Goal: Task Accomplishment & Management: Manage account settings

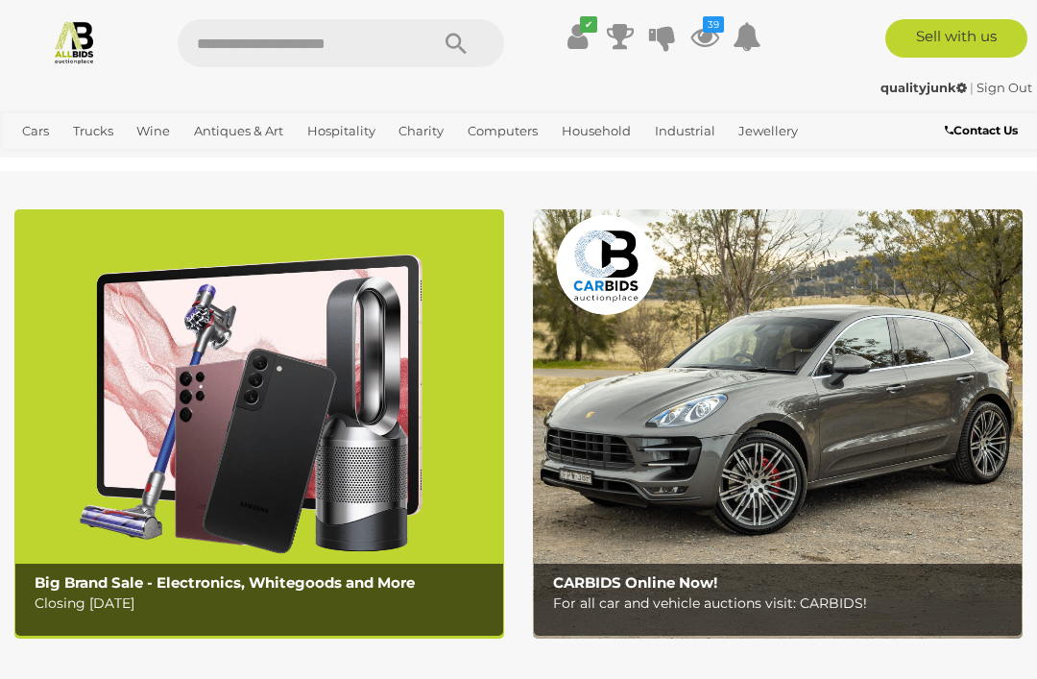
click at [720, 31] on icon "39" at bounding box center [713, 24] width 21 height 16
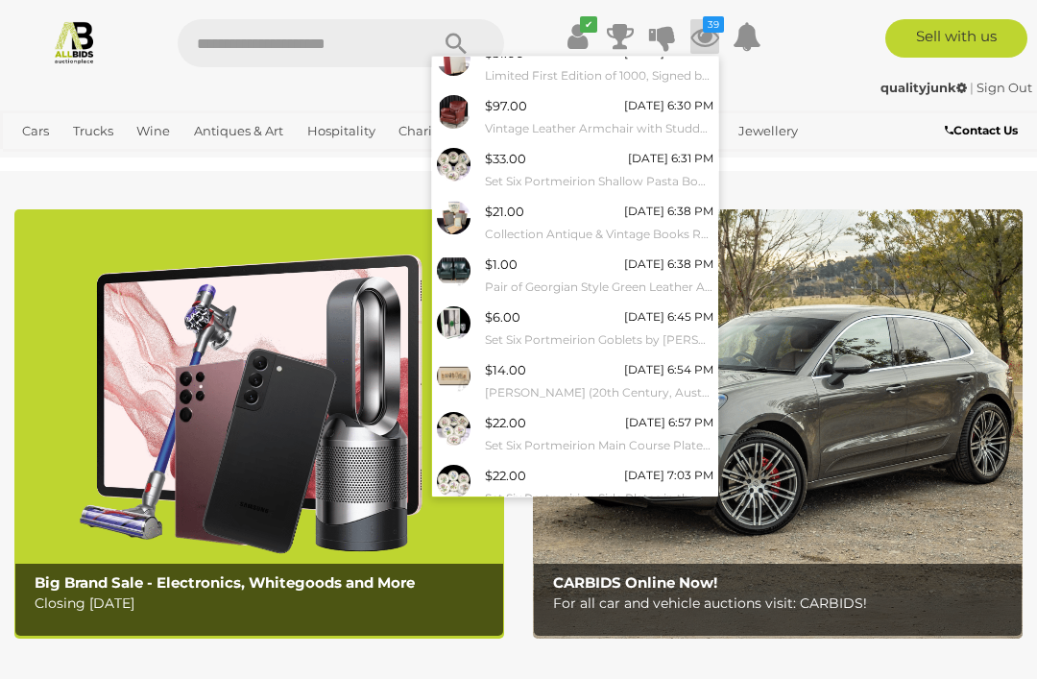
scroll to position [122, 0]
click at [581, 513] on link "View All" at bounding box center [575, 530] width 286 height 34
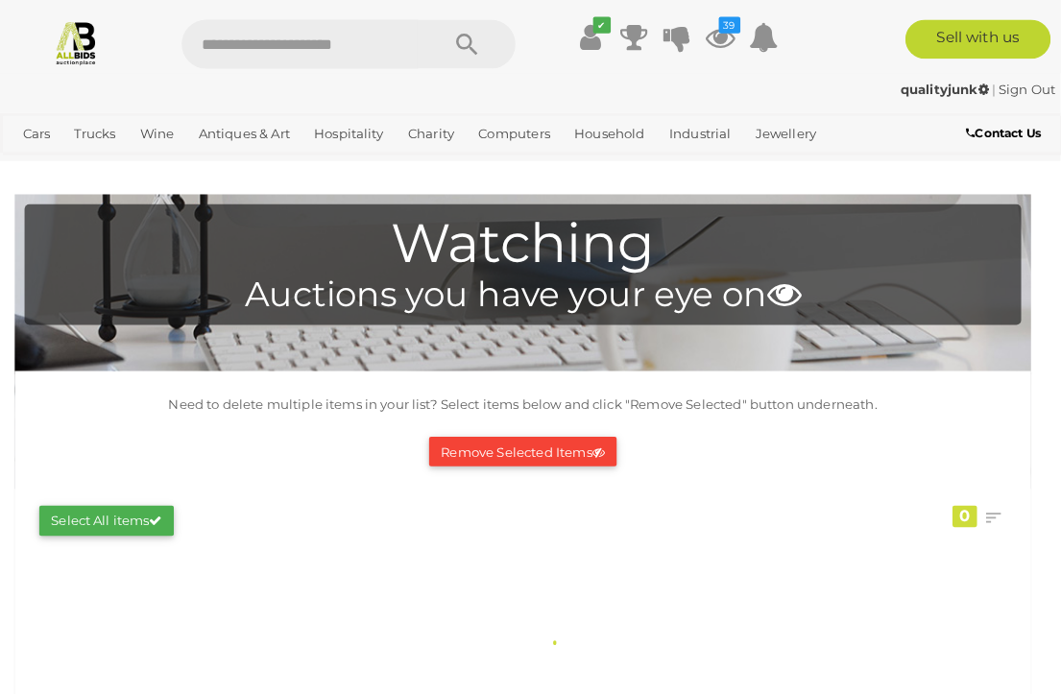
scroll to position [3, 0]
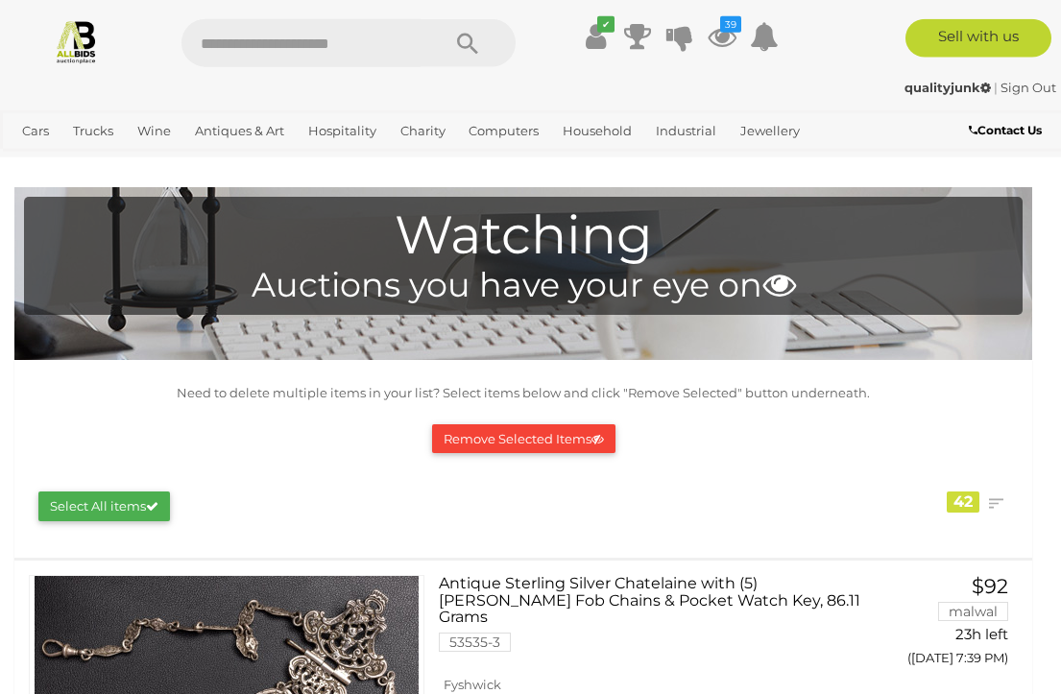
scroll to position [1681, 0]
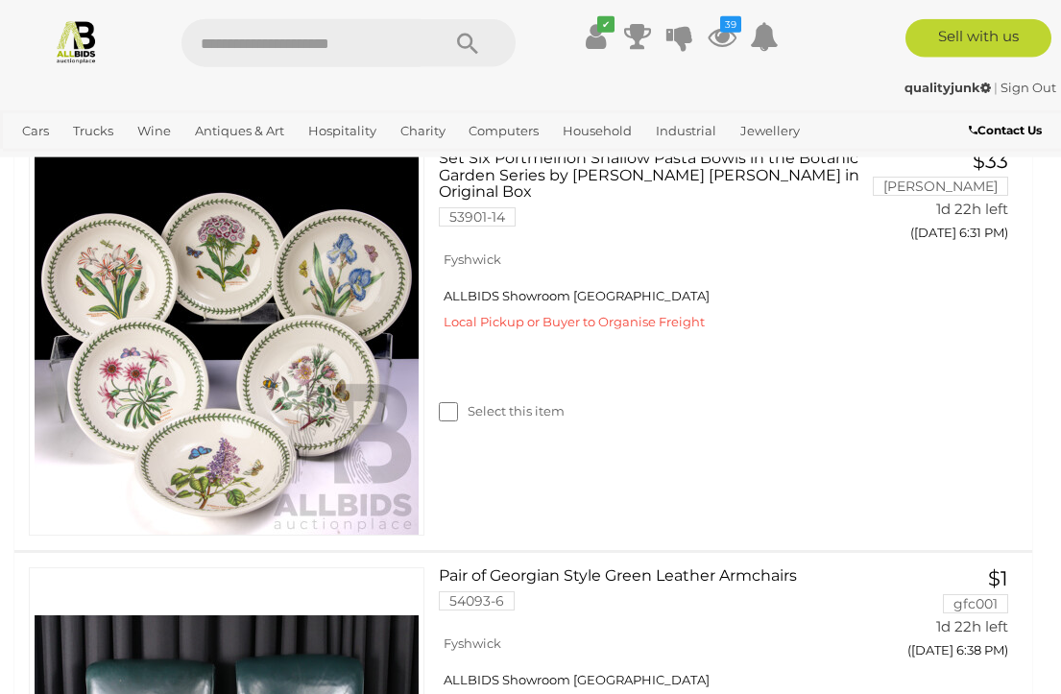
click at [879, 147] on div "Cars Closing on Weekdays View All Cars Auctions Trucks" at bounding box center [442, 133] width 884 height 47
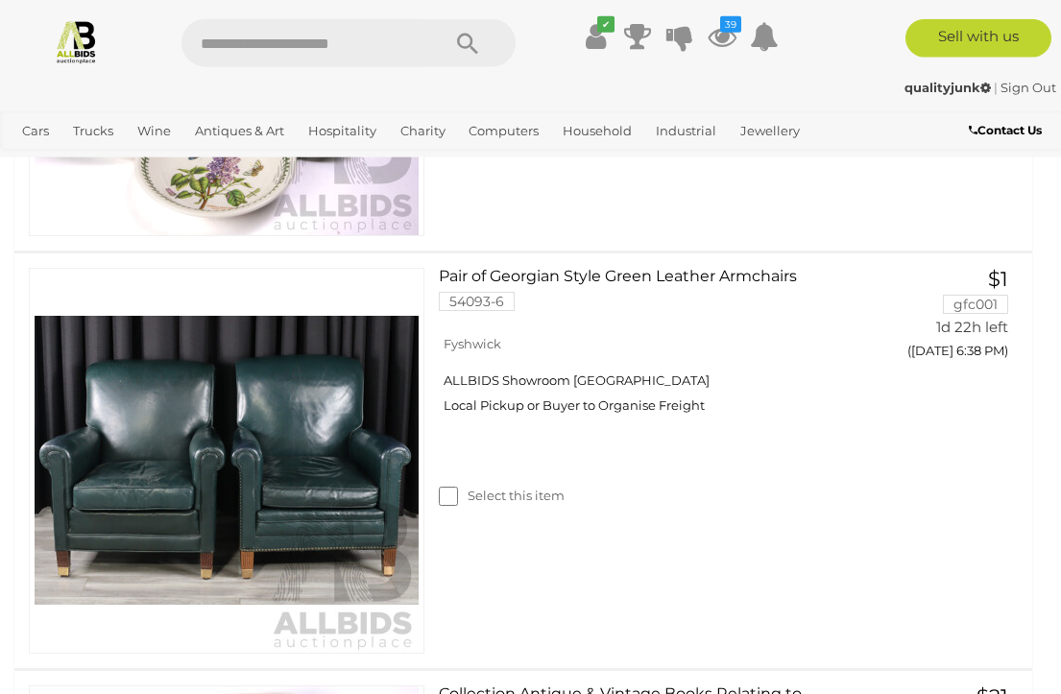
scroll to position [1982, 0]
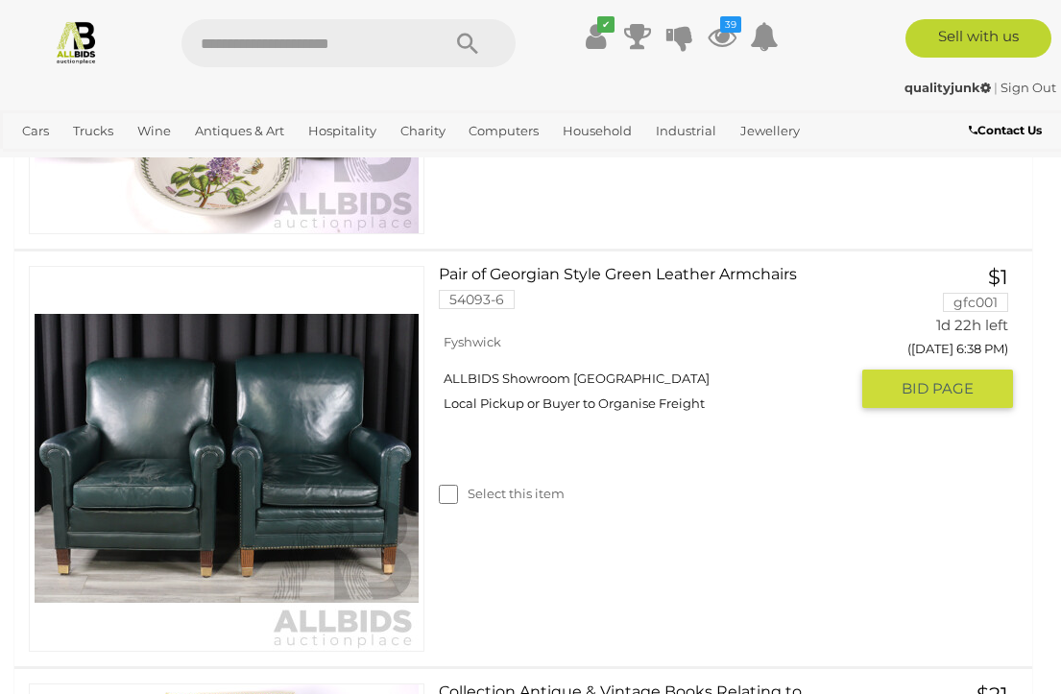
click at [372, 435] on img at bounding box center [227, 459] width 384 height 384
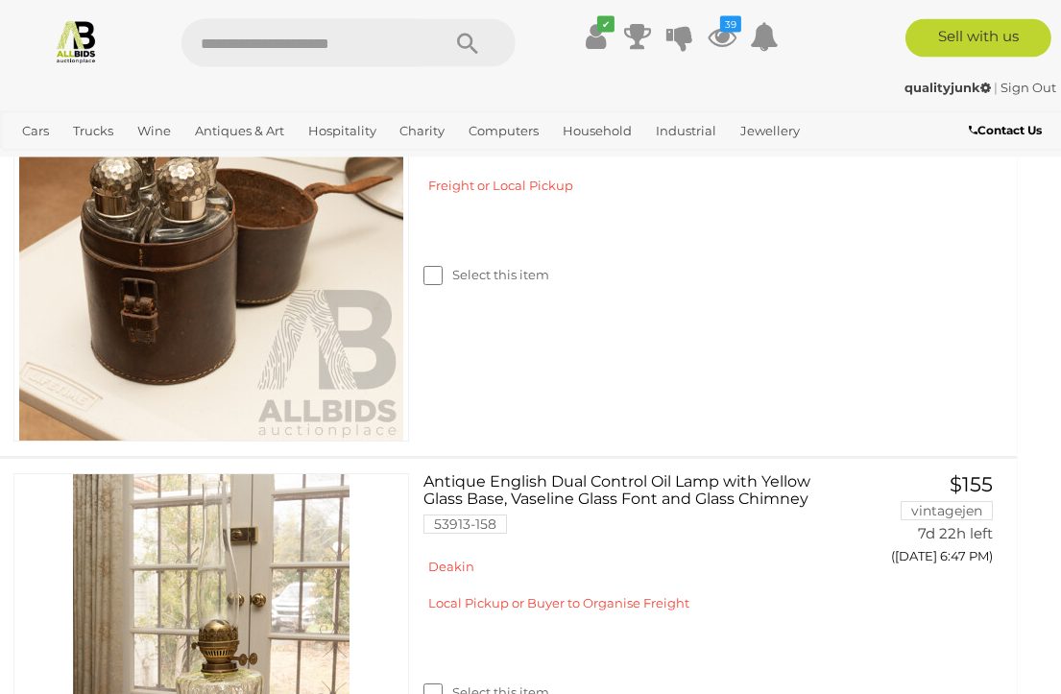
scroll to position [7428, 16]
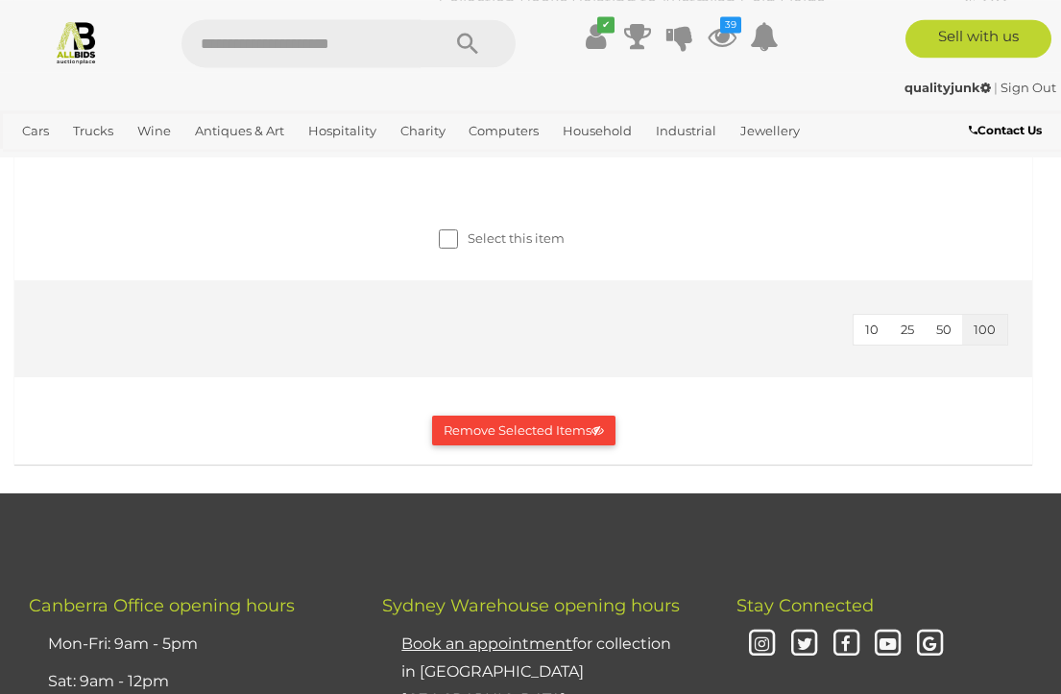
scroll to position [14127, 0]
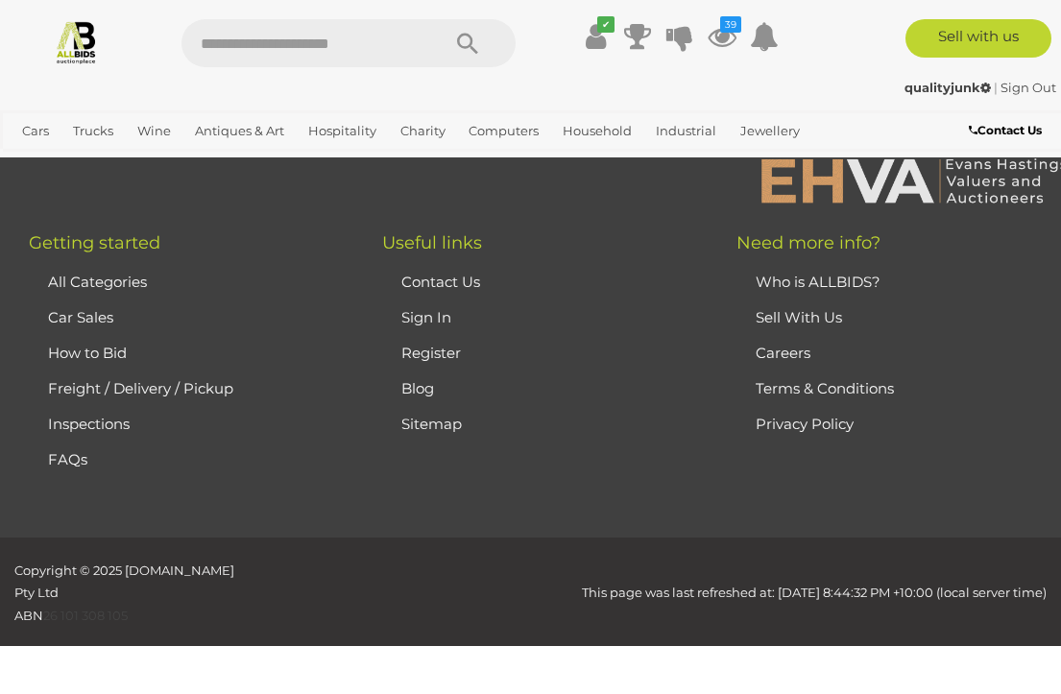
scroll to position [14978, 0]
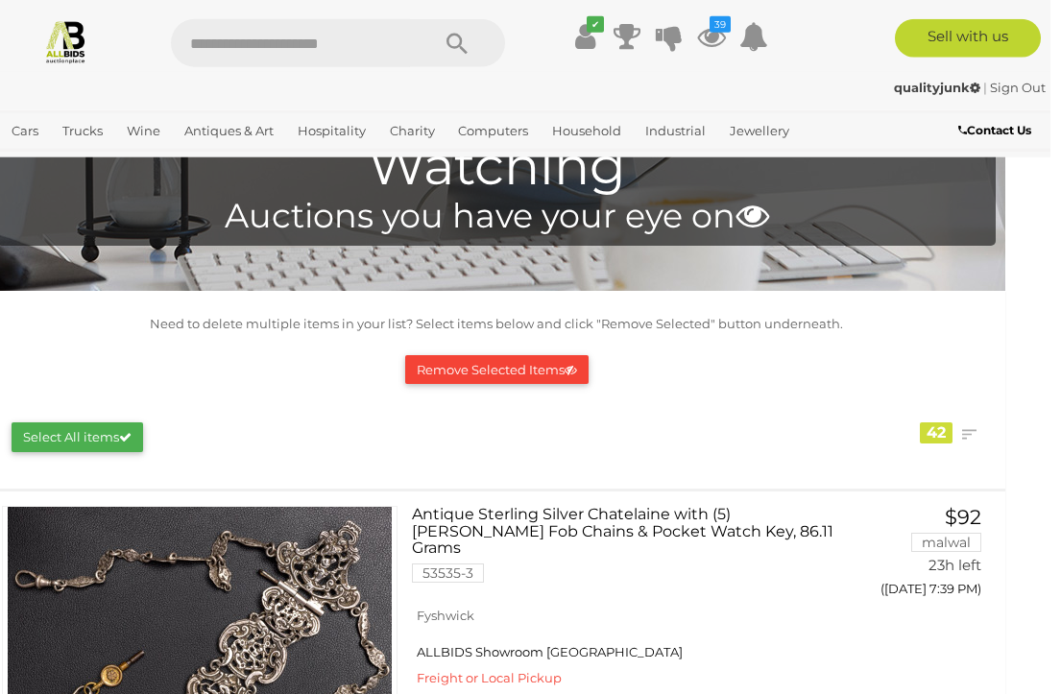
scroll to position [0, 16]
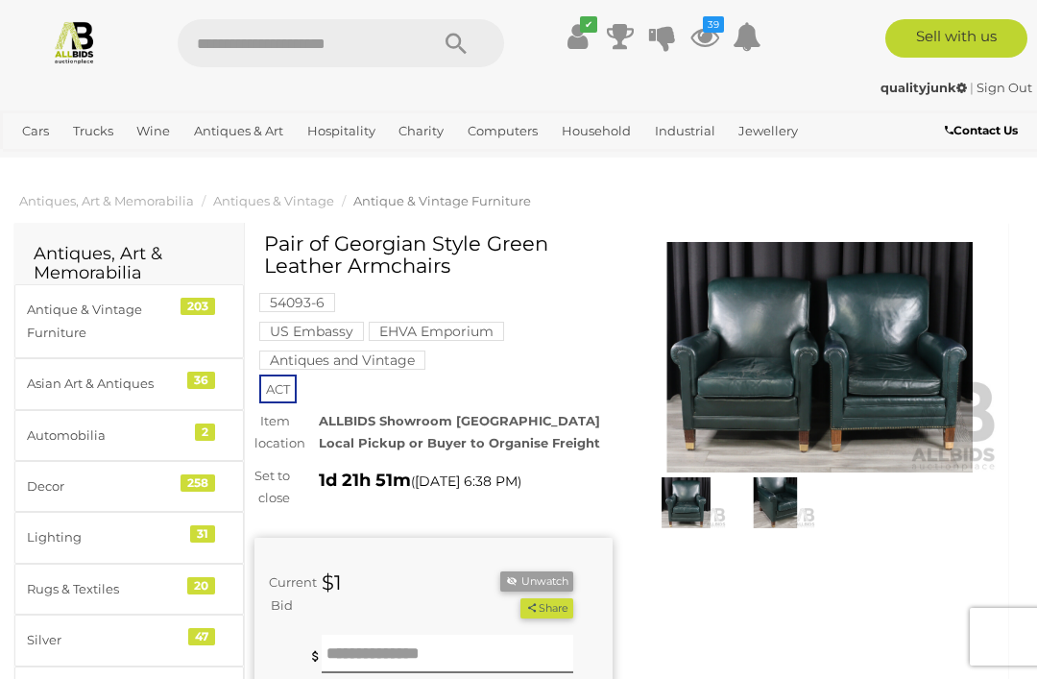
click at [782, 495] on img at bounding box center [775, 503] width 80 height 52
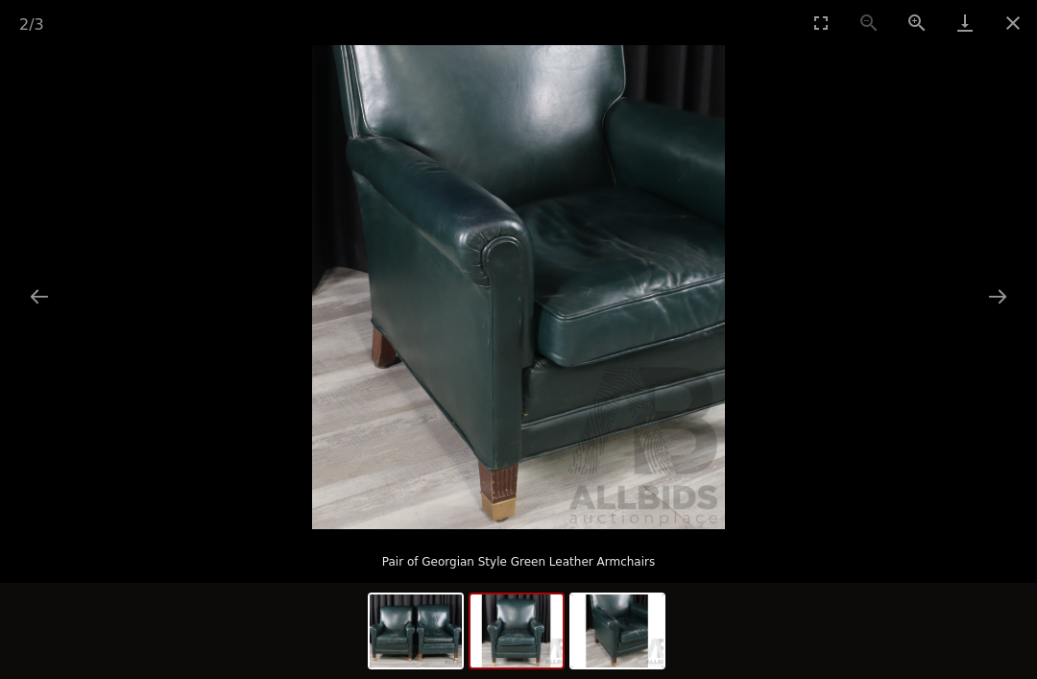
click at [536, 626] on img at bounding box center [516, 630] width 92 height 73
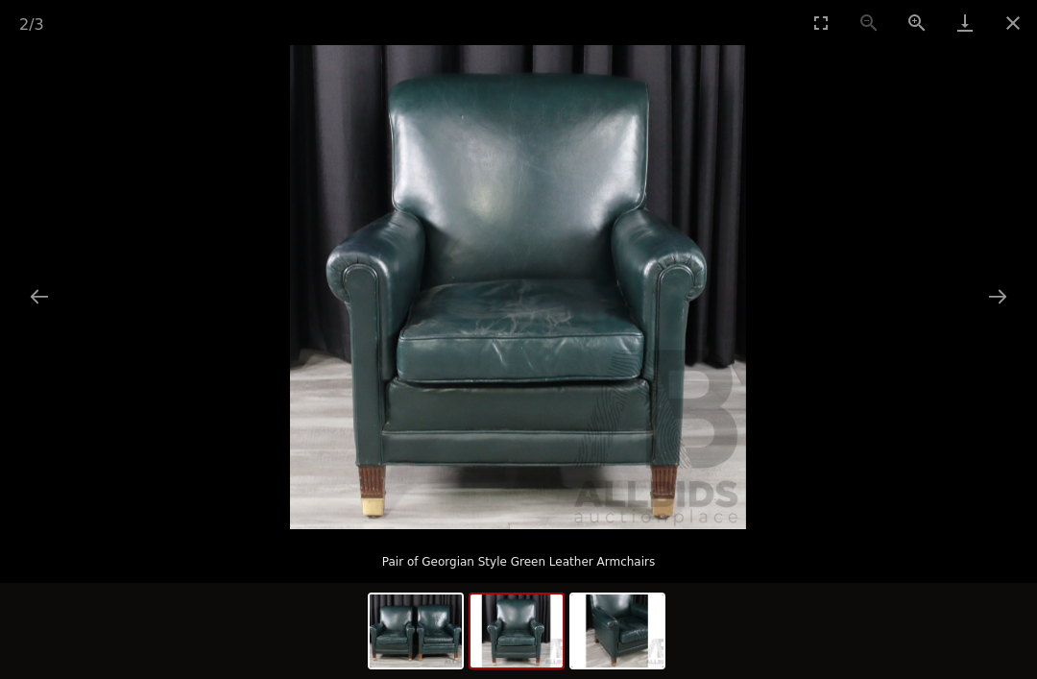
click at [430, 616] on img at bounding box center [416, 630] width 92 height 73
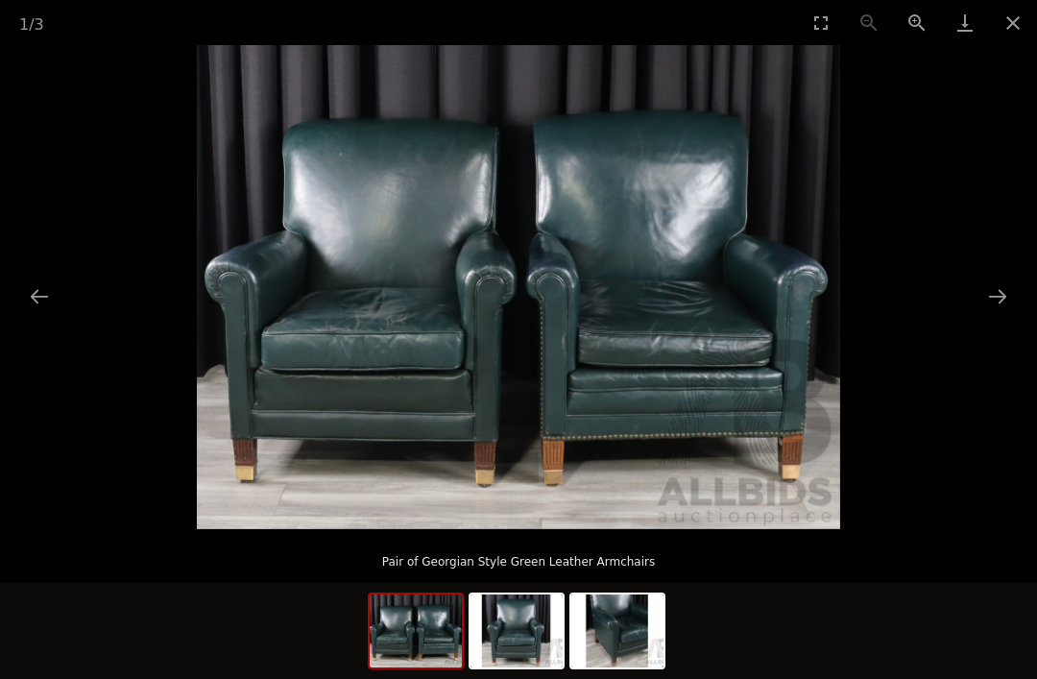
click at [1011, 24] on button "Close gallery" at bounding box center [1013, 22] width 48 height 45
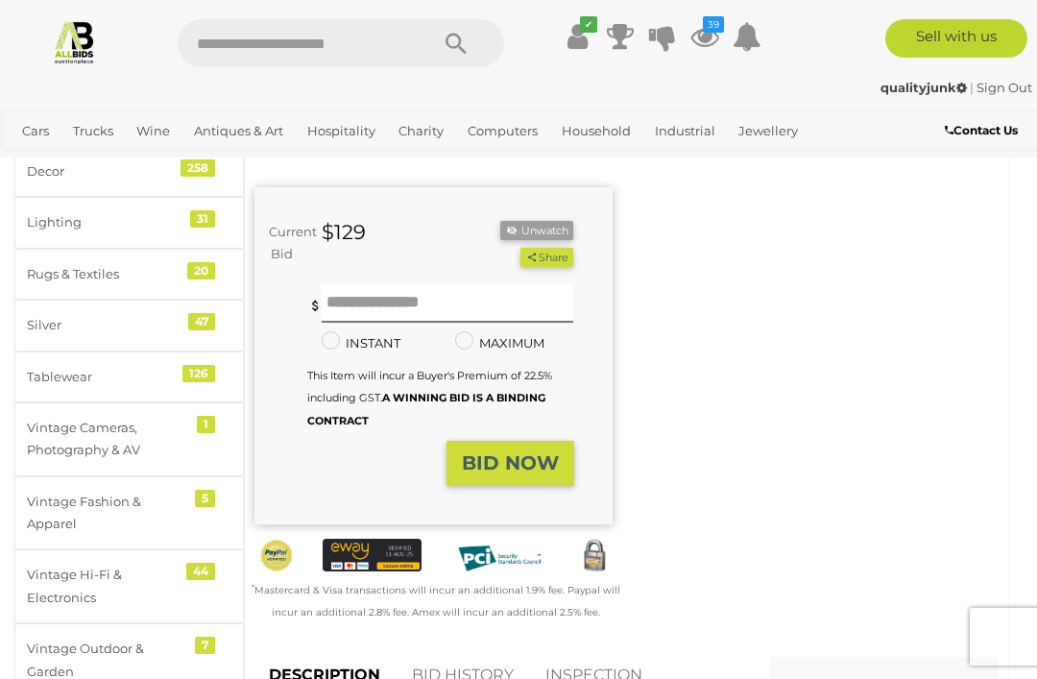
scroll to position [309, 0]
